Goal: Task Accomplishment & Management: Manage account settings

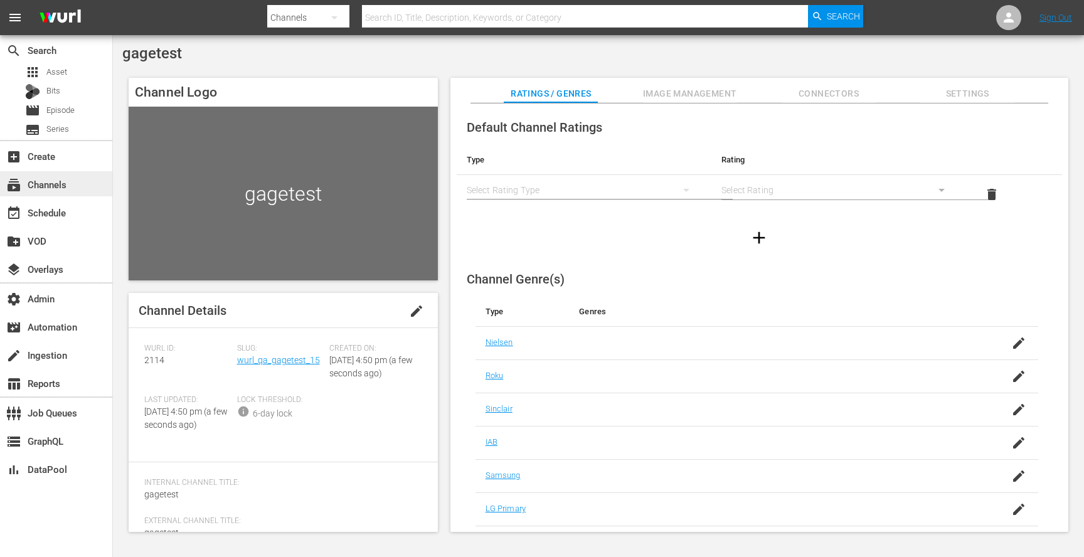
click at [50, 174] on div "subscriptions Channels" at bounding box center [56, 183] width 112 height 25
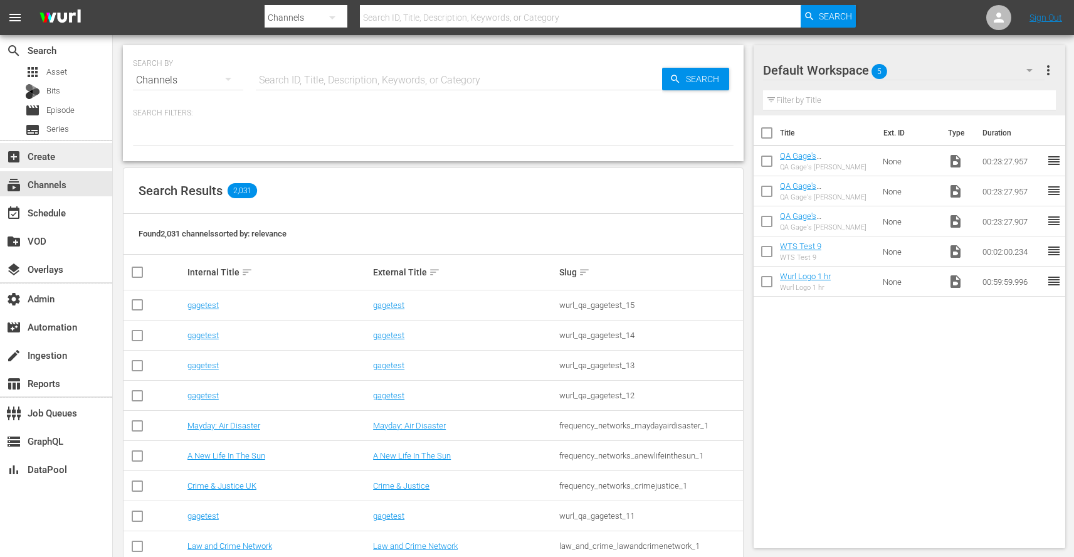
click at [46, 160] on div "add_box Create" at bounding box center [35, 154] width 70 height 11
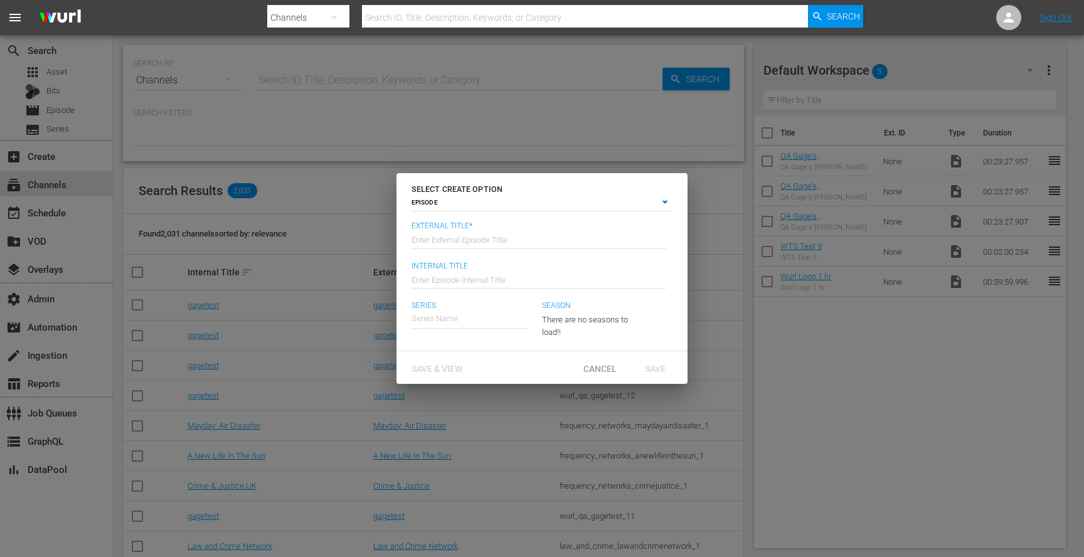
click at [484, 206] on body "menu Search By Channels Search ID, Title, Description, Keywords, or Category Se…" at bounding box center [542, 278] width 1084 height 557
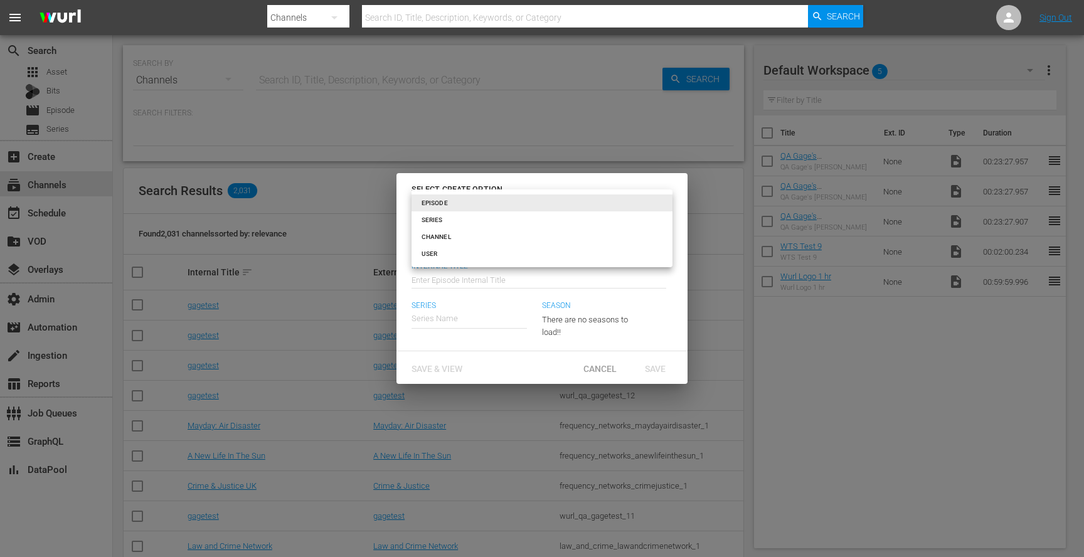
click at [448, 231] on li "CHANNEL" at bounding box center [541, 236] width 261 height 17
type input "channel"
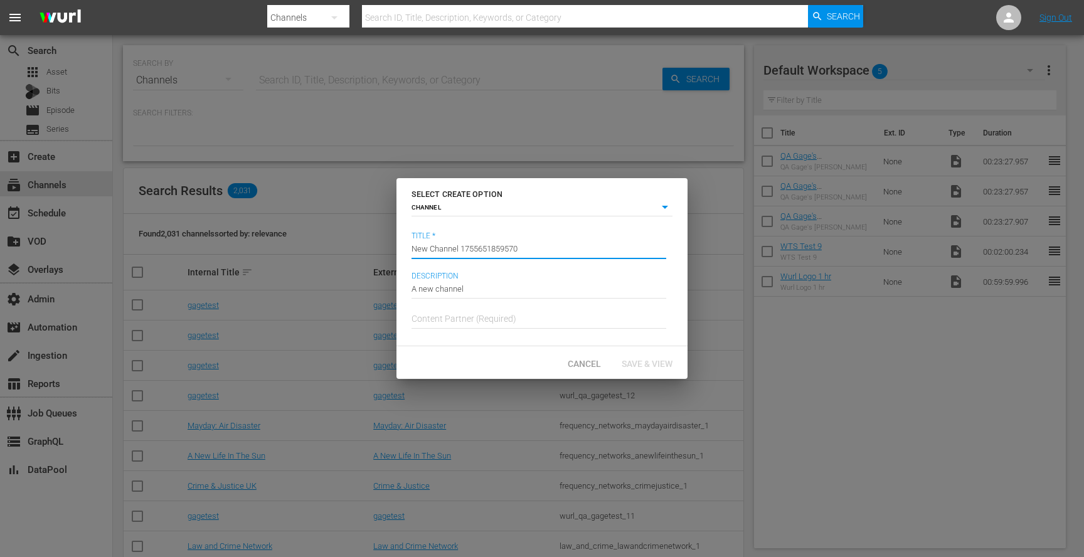
drag, startPoint x: 546, startPoint y: 253, endPoint x: 354, endPoint y: 253, distance: 191.9
click at [354, 253] on div "SELECT CREATE OPTION CHANNEL channel Title * Channel Title New Channel 17556518…" at bounding box center [542, 278] width 1084 height 557
type input "gagetest"
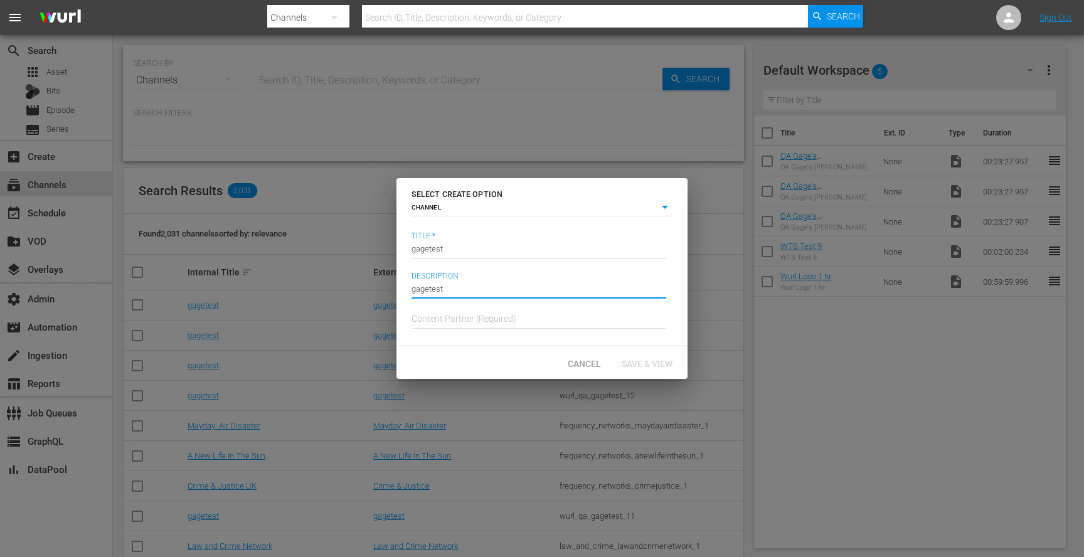
type input "gagetest"
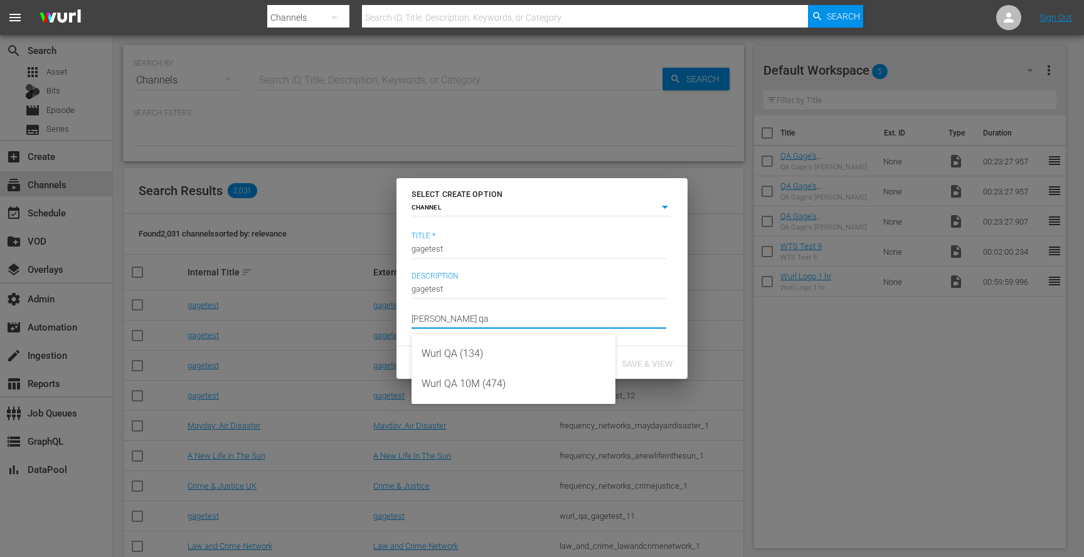
click at [469, 354] on div "Wurl QA (134)" at bounding box center [514, 354] width 184 height 30
type input "Wurl QA (134)"
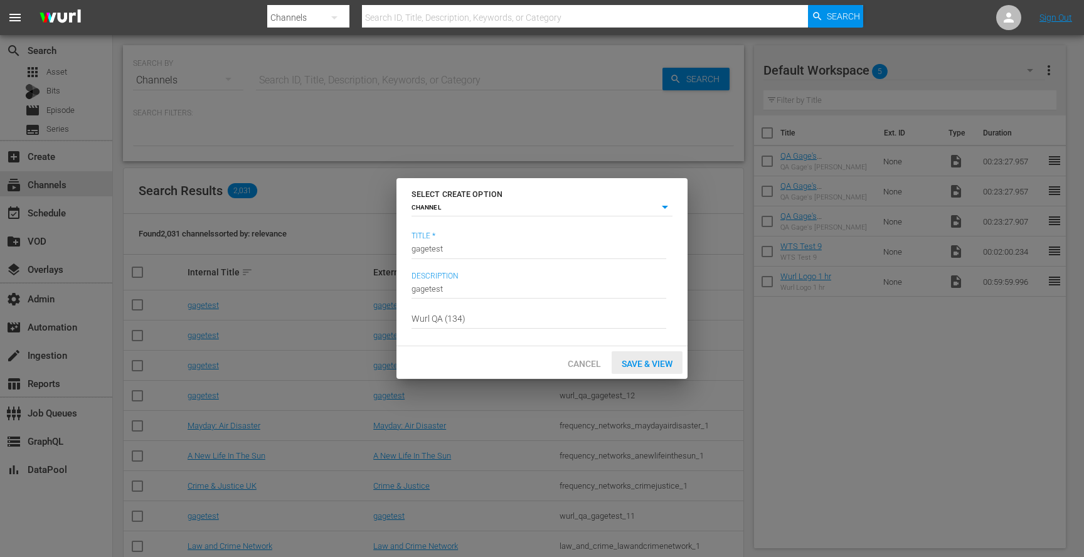
click at [650, 361] on span "Save & View" at bounding box center [647, 364] width 71 height 10
type input "episode"
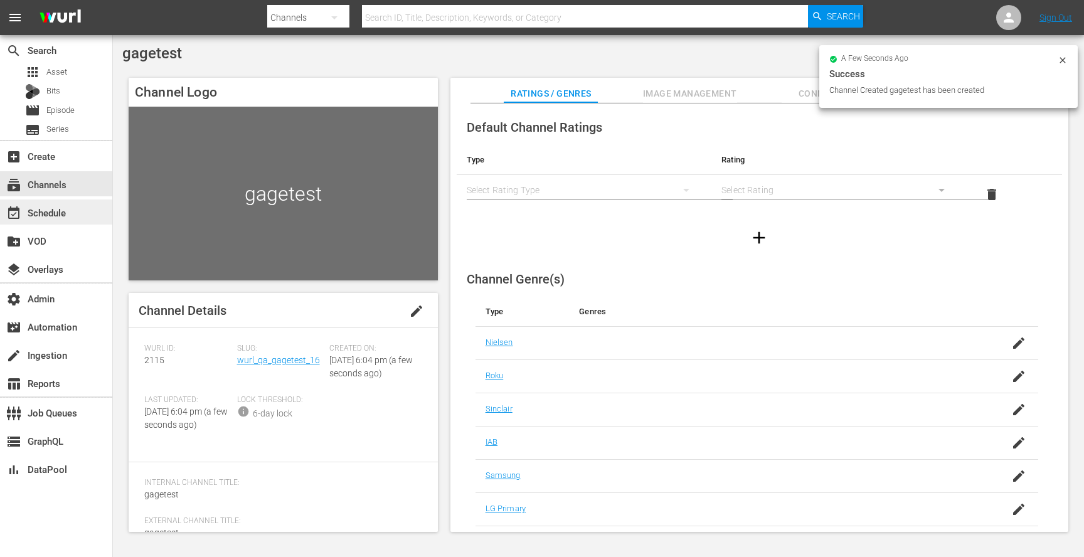
click at [53, 216] on div "event_available Schedule" at bounding box center [35, 210] width 70 height 11
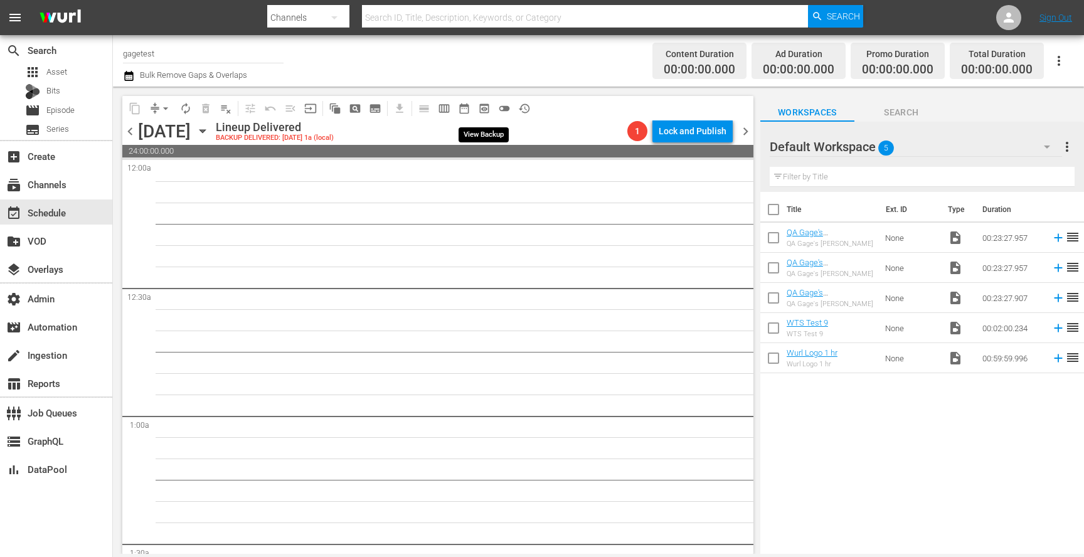
click at [485, 110] on span "preview_outlined" at bounding box center [484, 108] width 13 height 13
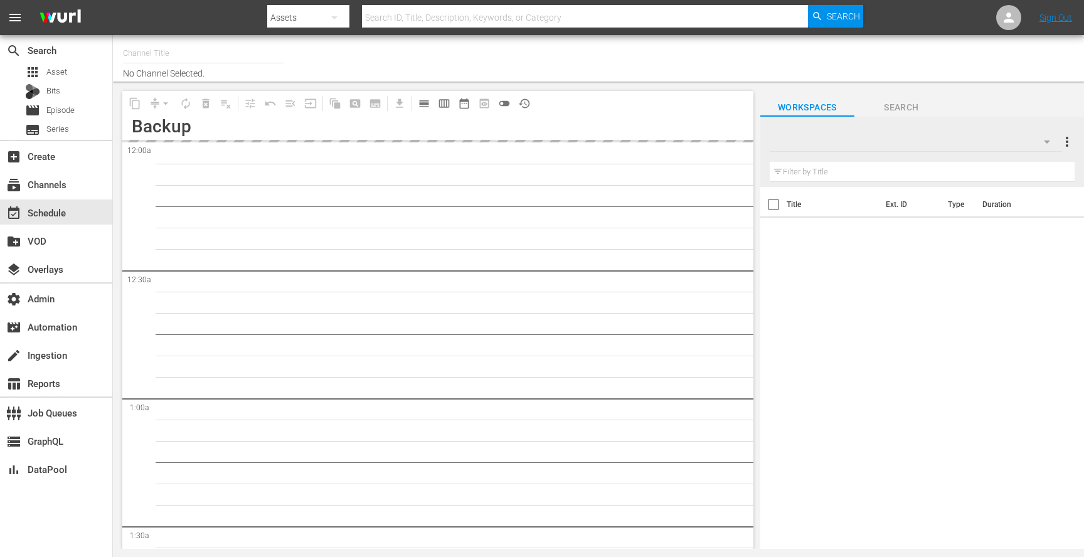
type input "gagetest (2115)"
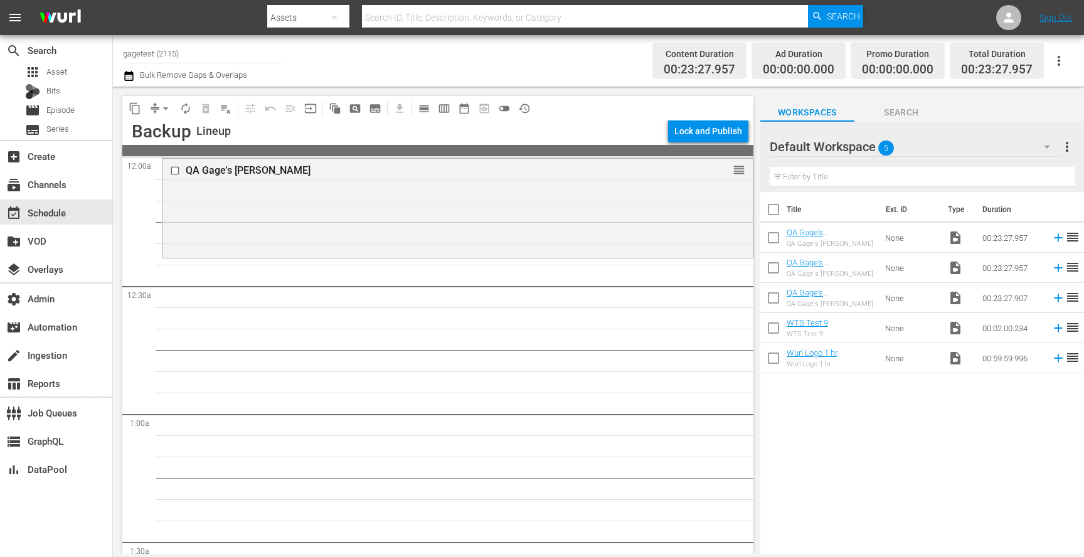
click at [187, 110] on span "autorenew_outlined" at bounding box center [185, 108] width 13 height 13
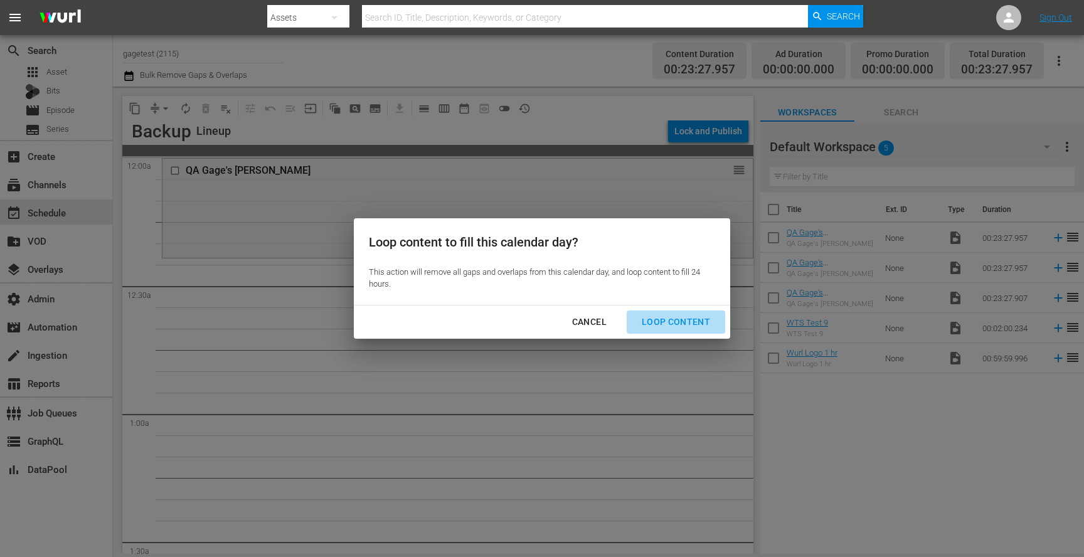
click at [682, 324] on div "Loop Content" at bounding box center [676, 322] width 88 height 16
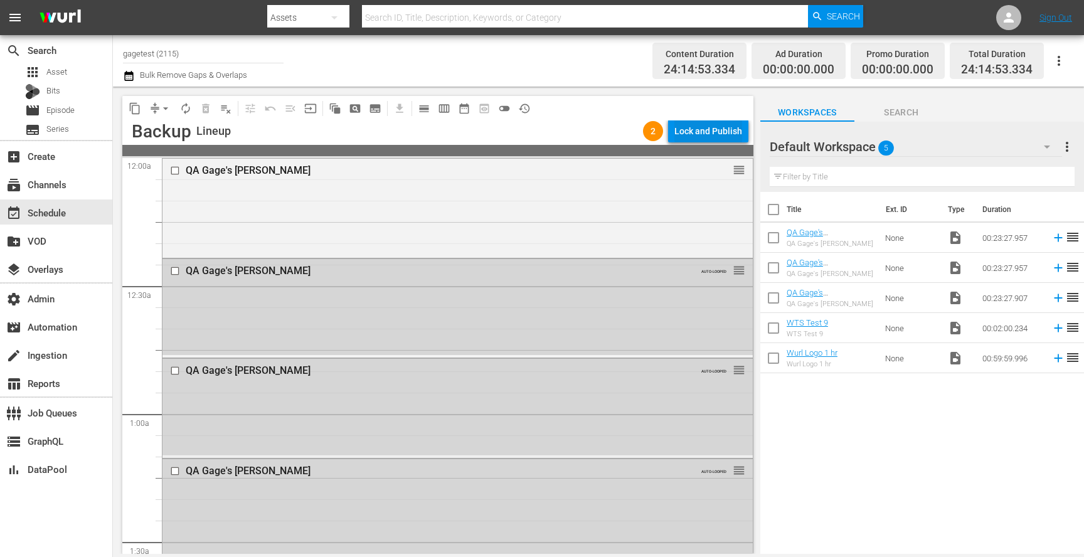
click at [728, 127] on div "Lock and Publish" at bounding box center [708, 131] width 68 height 23
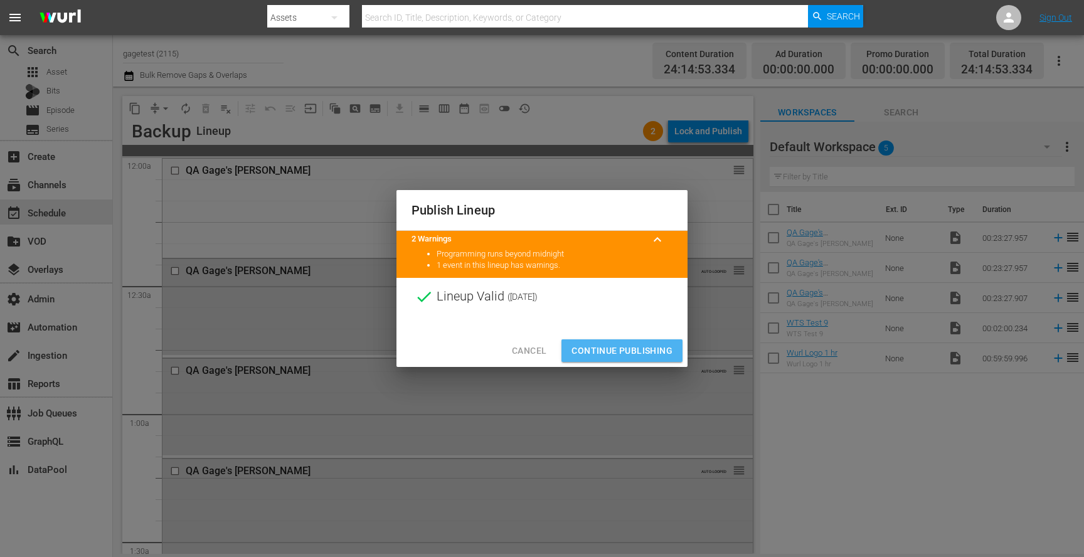
click at [618, 343] on span "Continue Publishing" at bounding box center [621, 351] width 101 height 16
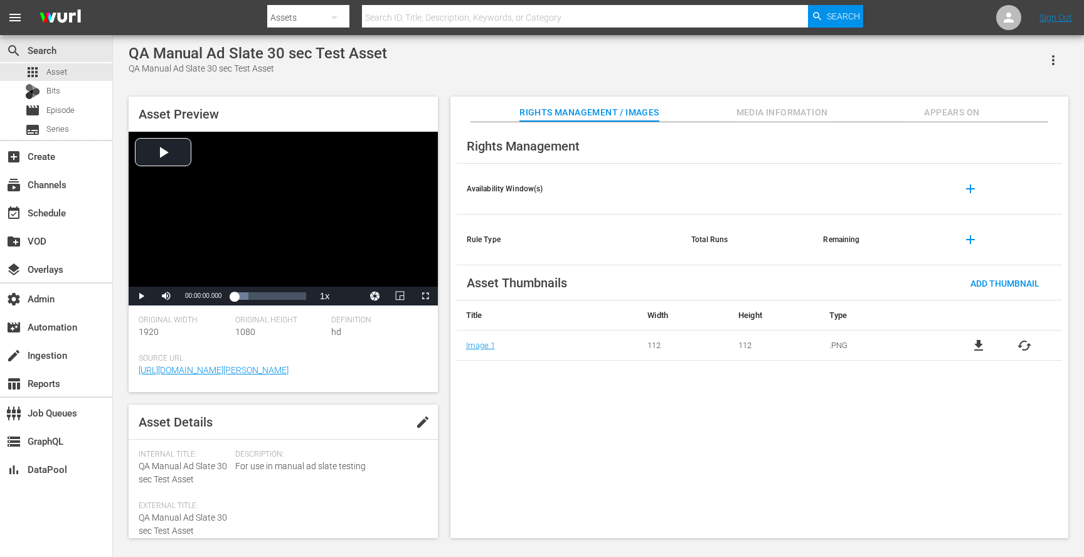
click at [1056, 56] on icon "button" at bounding box center [1053, 60] width 15 height 15
click at [978, 66] on div "Add To Workspace" at bounding box center [998, 65] width 120 height 30
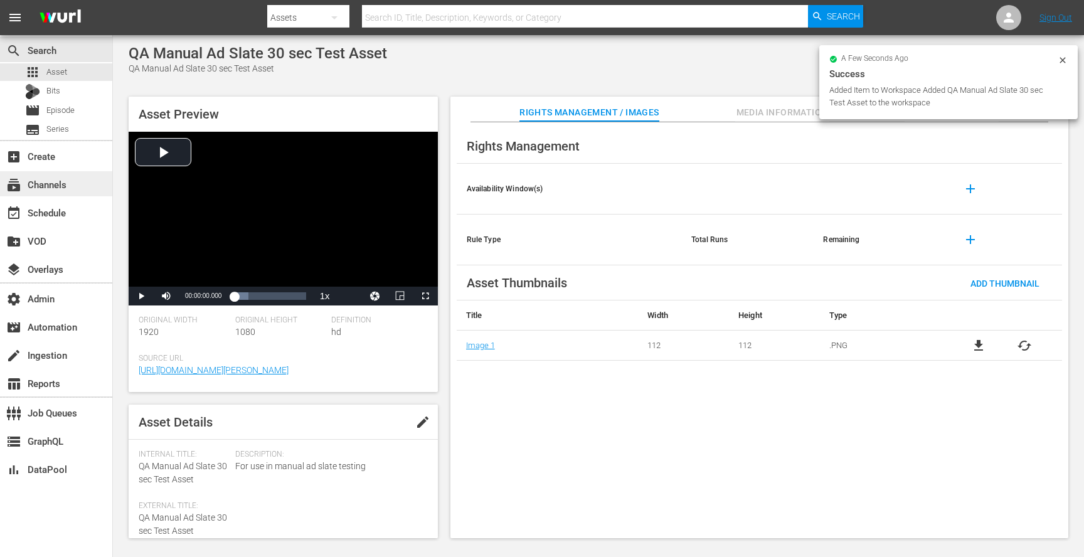
click at [54, 179] on div "subscriptions Channels" at bounding box center [35, 182] width 70 height 11
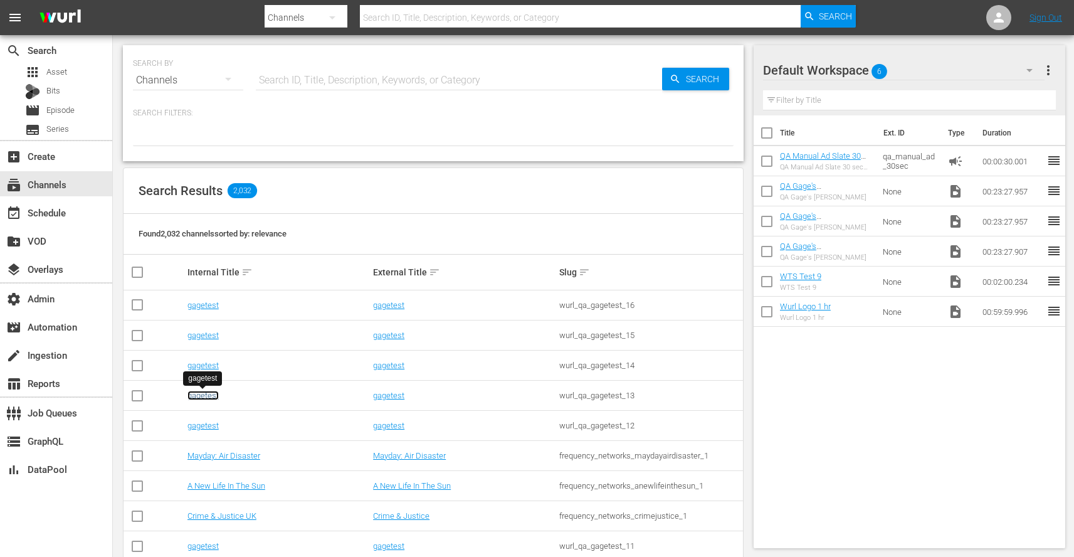
click at [206, 396] on link "gagetest" at bounding box center [203, 395] width 31 height 9
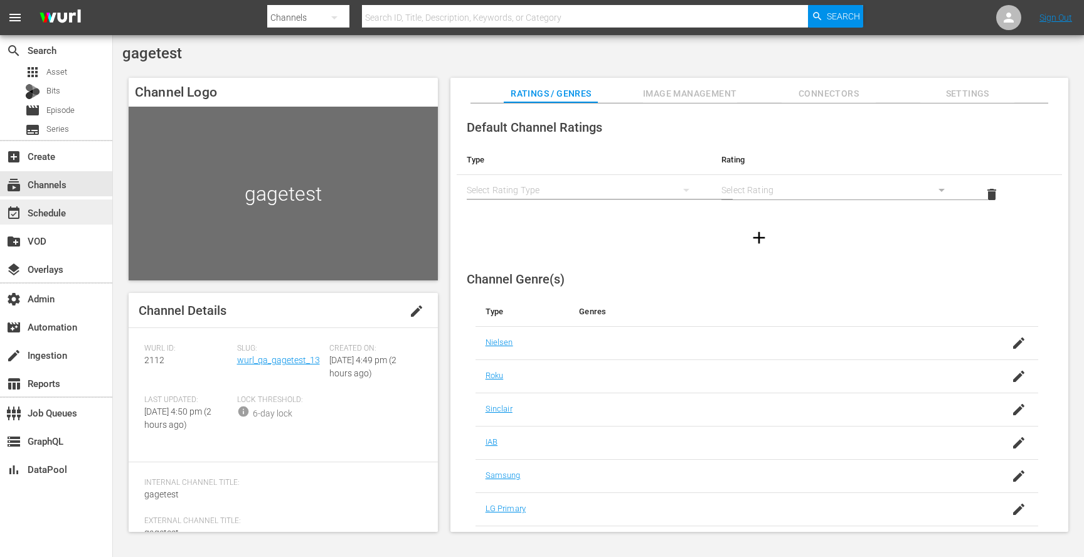
click at [61, 215] on div "event_available Schedule" at bounding box center [35, 210] width 70 height 11
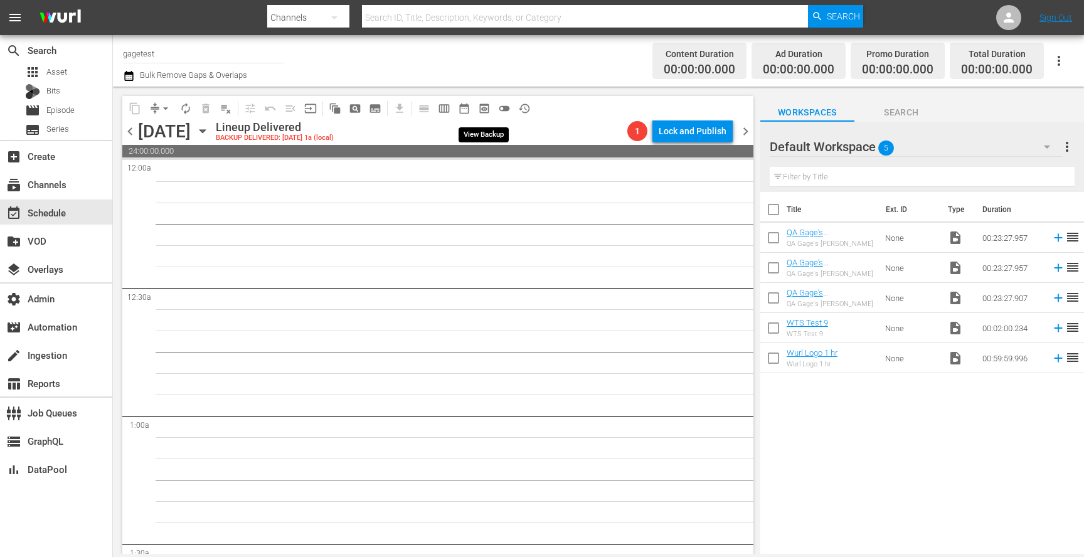
click at [481, 107] on span "preview_outlined" at bounding box center [484, 108] width 13 height 13
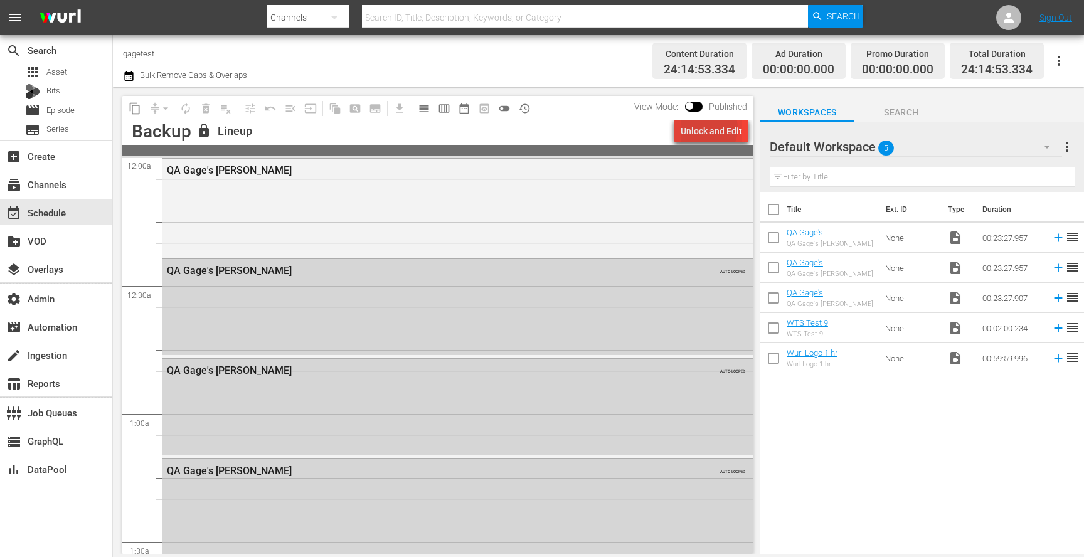
click at [708, 129] on div "Unlock and Edit" at bounding box center [711, 131] width 61 height 23
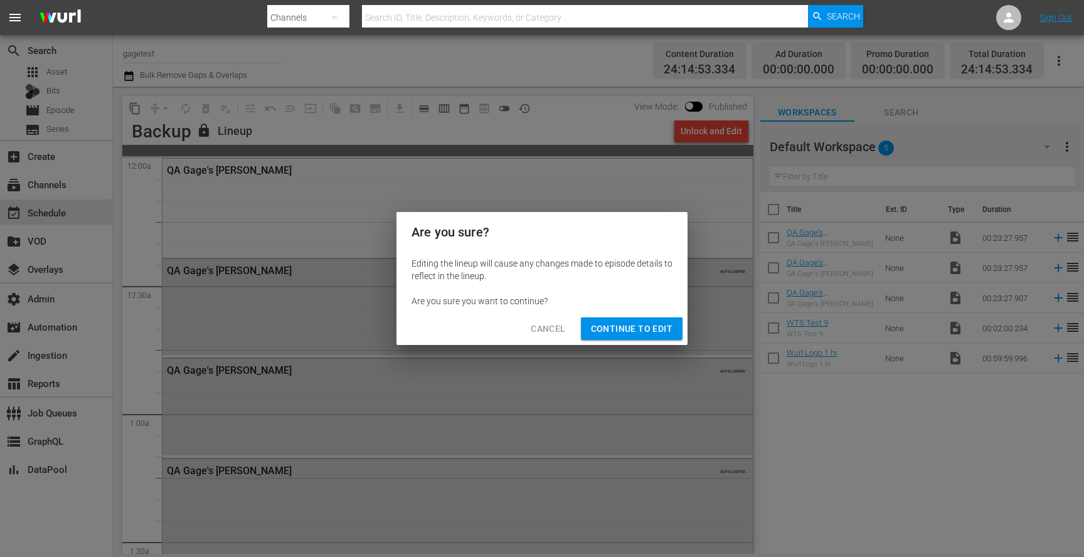
click at [648, 336] on button "Continue to Edit" at bounding box center [632, 328] width 102 height 23
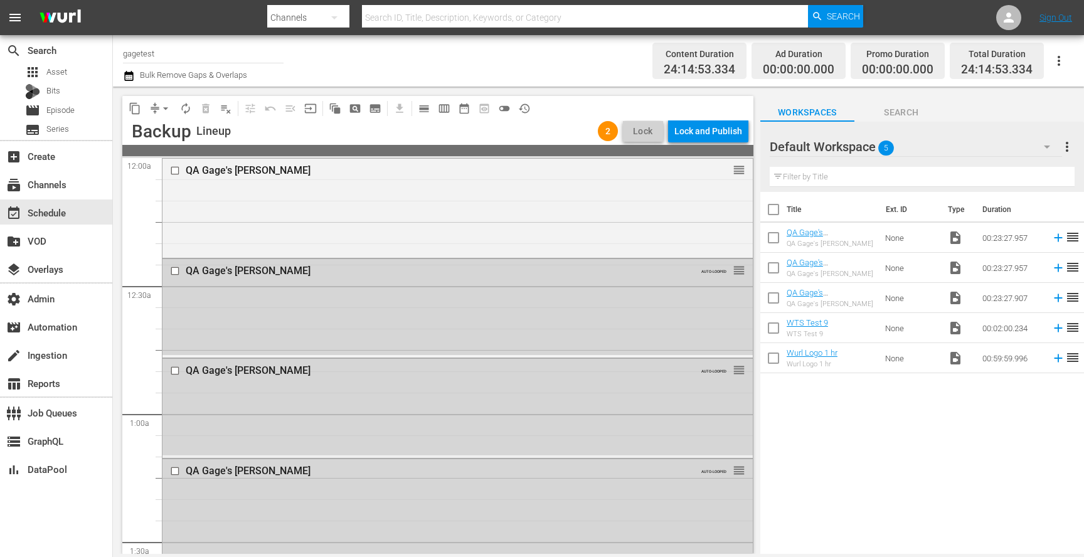
click at [1067, 143] on span "more_vert" at bounding box center [1066, 146] width 15 height 15
click at [978, 112] on div "Workspaces Search" at bounding box center [922, 109] width 324 height 25
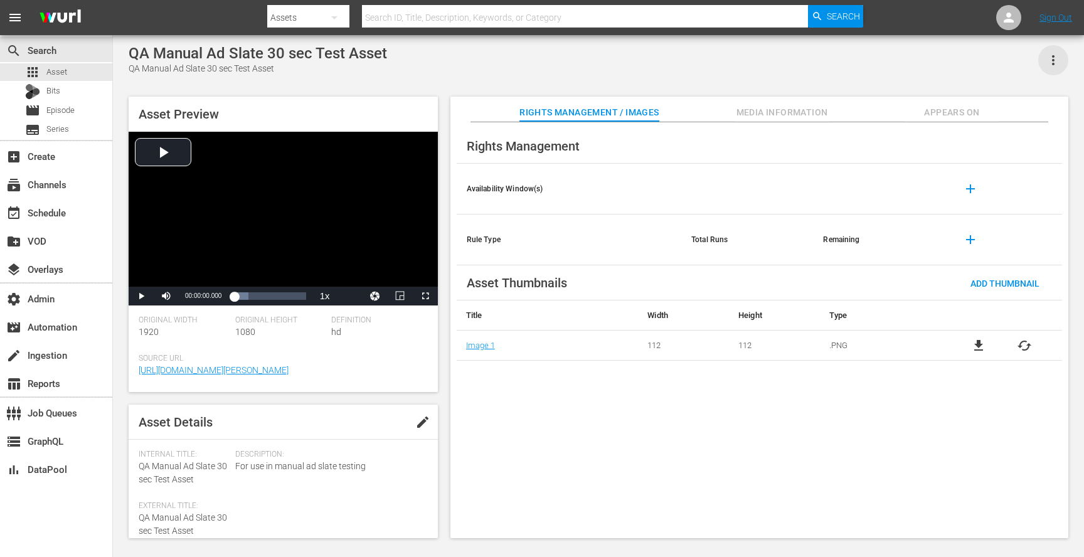
click at [1052, 63] on icon "button" at bounding box center [1053, 60] width 15 height 15
click at [1000, 65] on div "Add To Workspace" at bounding box center [998, 65] width 120 height 30
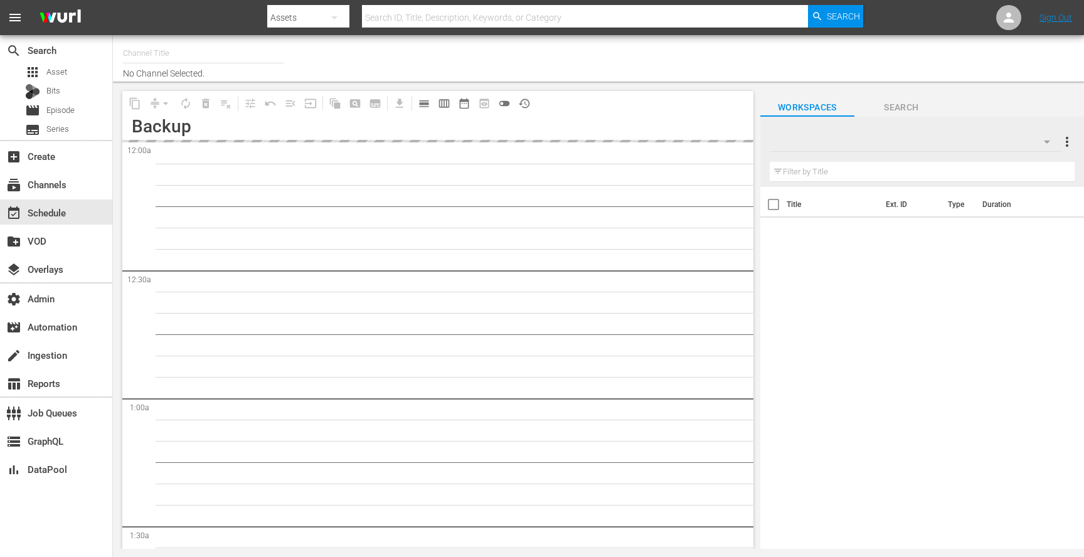
type input "gagetest (2112)"
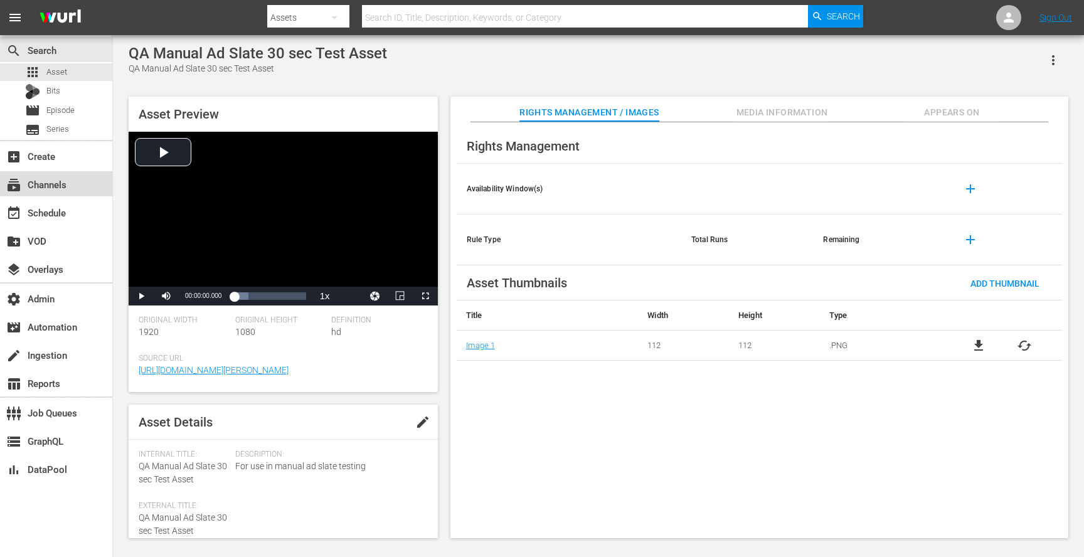
click at [52, 182] on div "subscriptions Channels" at bounding box center [35, 182] width 70 height 11
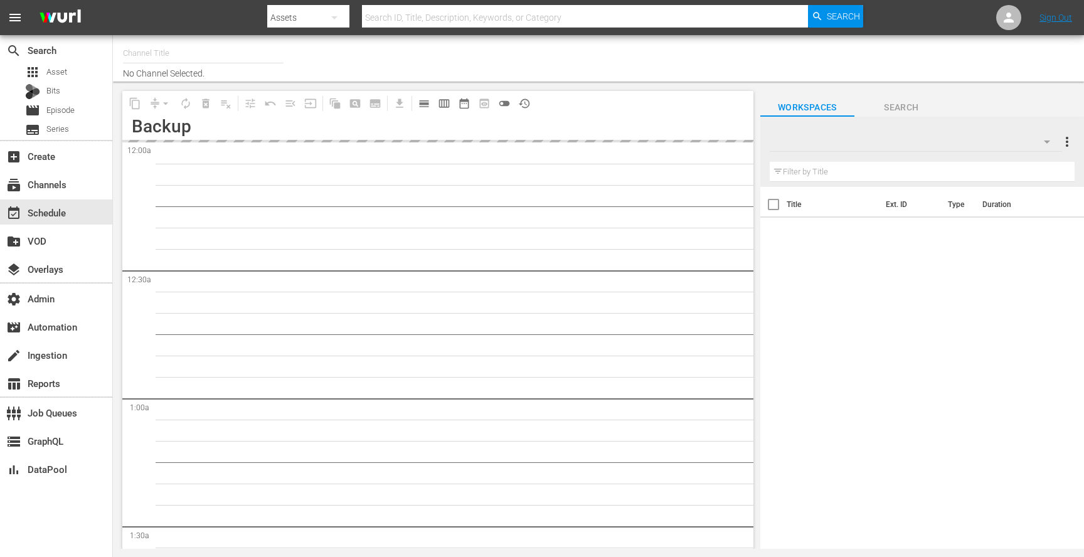
type input "gagetest (2112)"
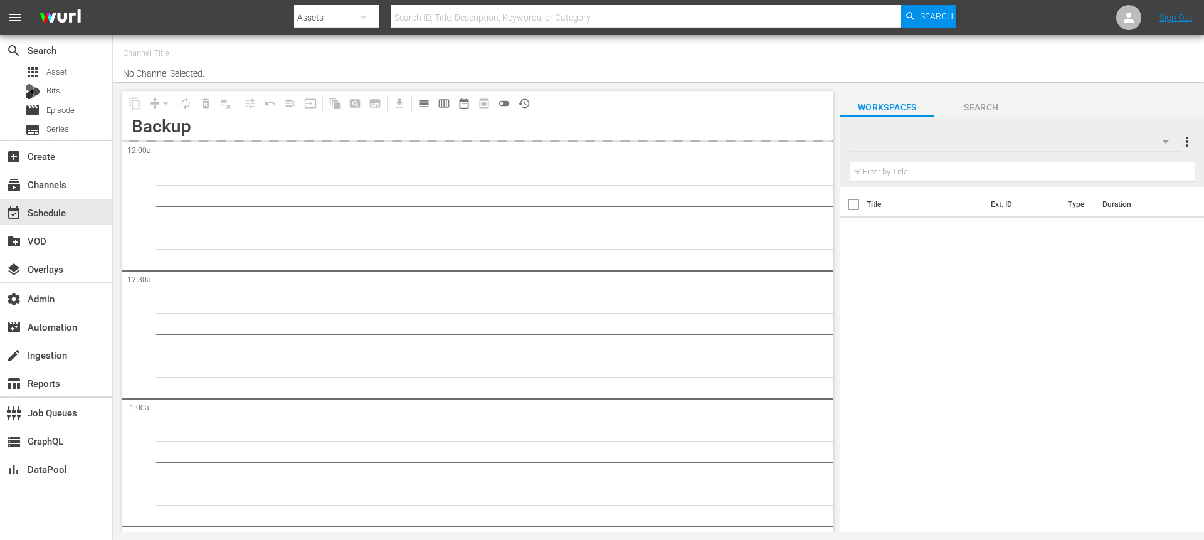
type input "gagetest (2112)"
